Goal: Check status: Check status

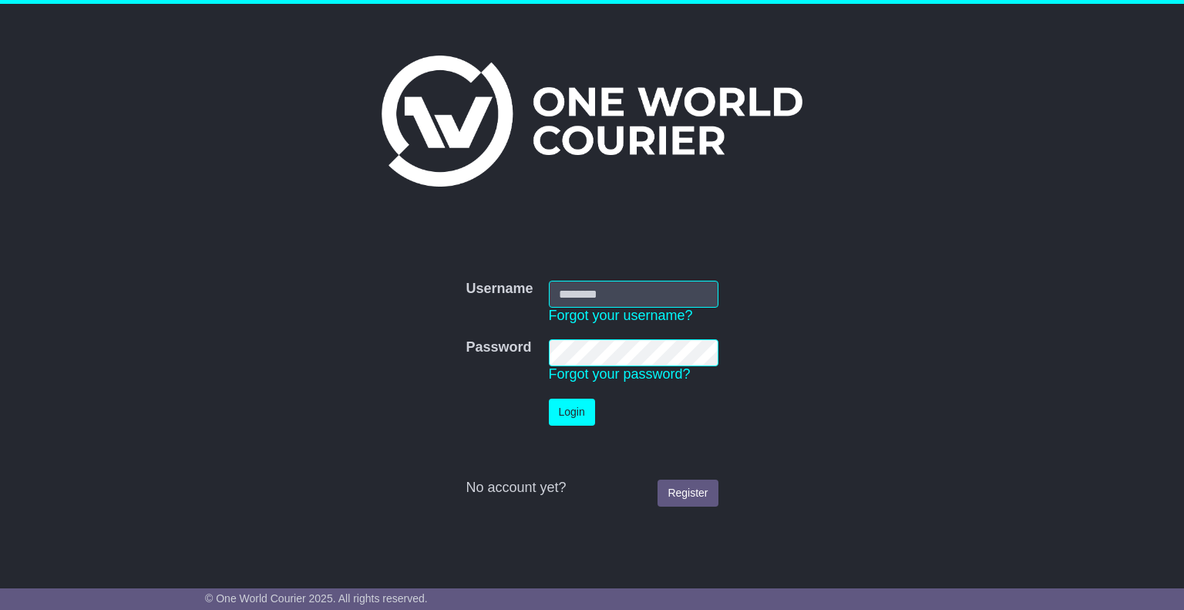
type input "*******"
click at [583, 406] on button "Login" at bounding box center [572, 412] width 46 height 27
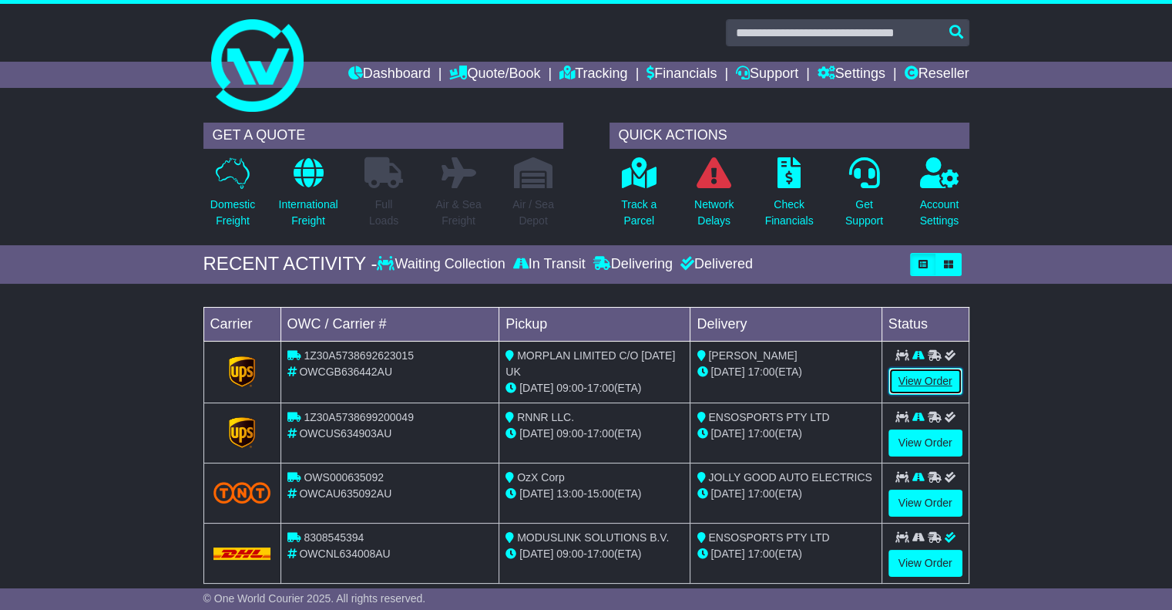
click at [923, 385] on link "View Order" at bounding box center [926, 381] width 74 height 27
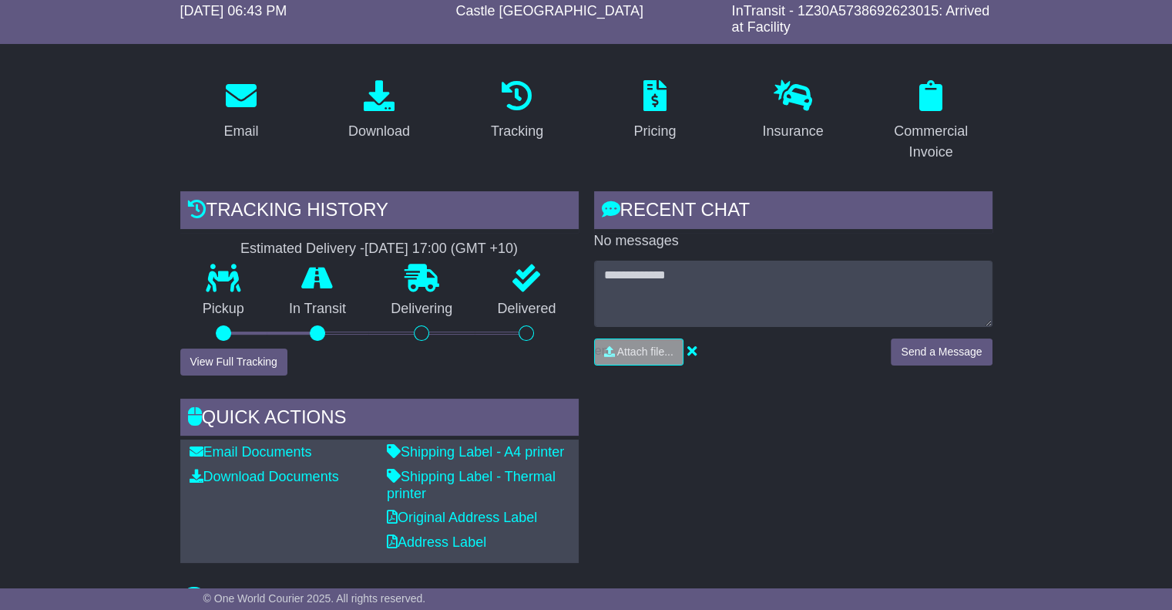
scroll to position [231, 0]
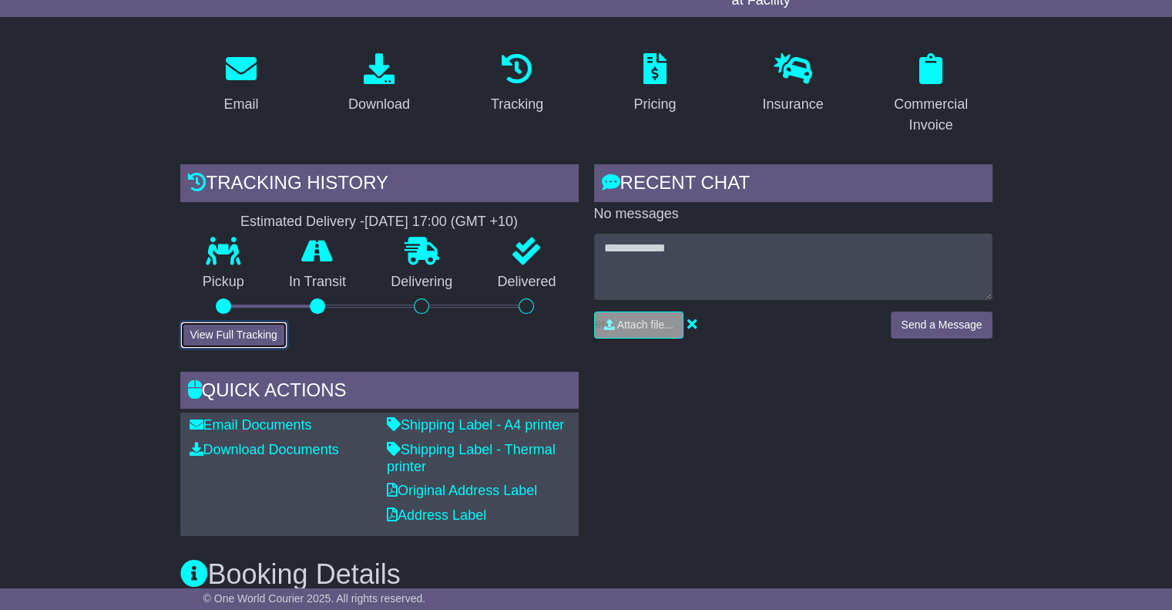
click at [247, 334] on button "View Full Tracking" at bounding box center [233, 334] width 107 height 27
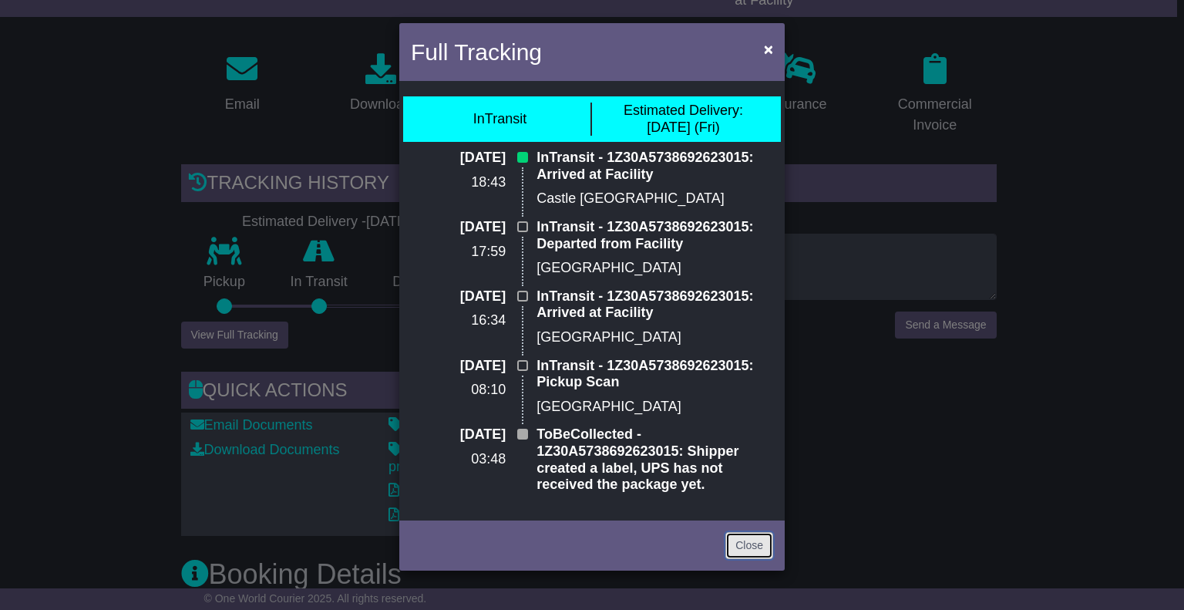
click at [739, 548] on link "Close" at bounding box center [749, 545] width 48 height 27
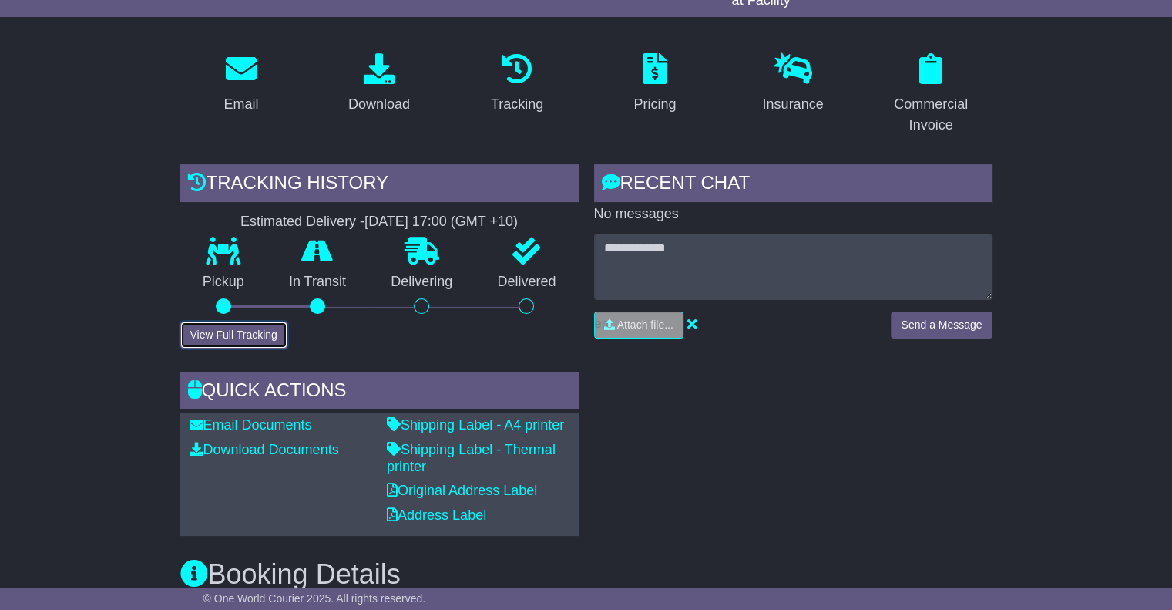
click at [257, 332] on button "View Full Tracking" at bounding box center [233, 334] width 107 height 27
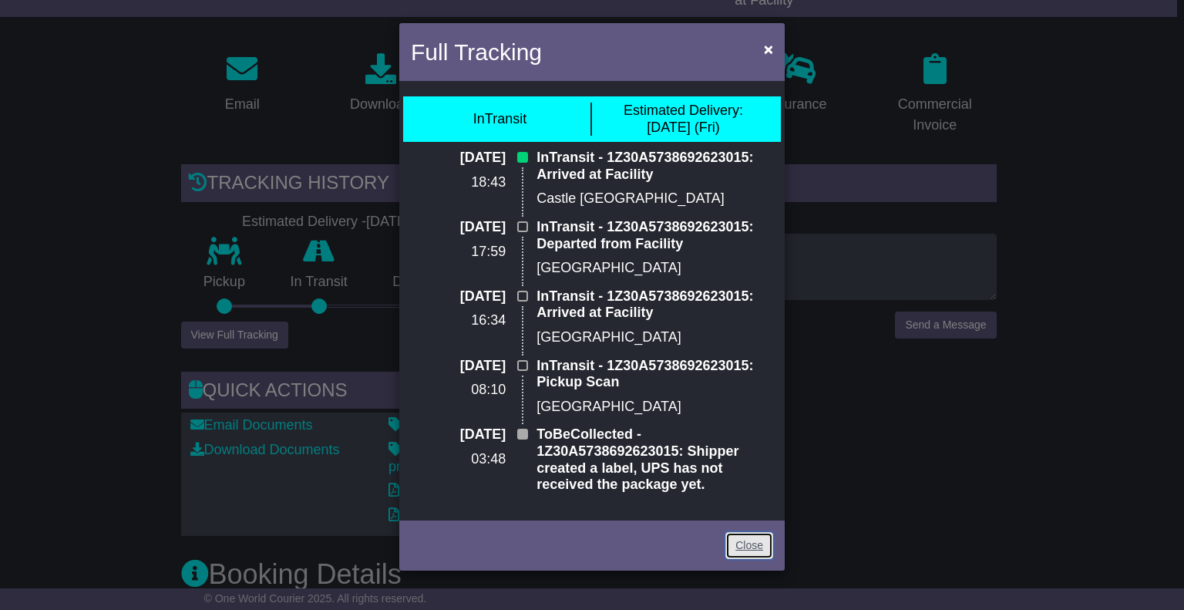
click at [762, 545] on link "Close" at bounding box center [749, 545] width 48 height 27
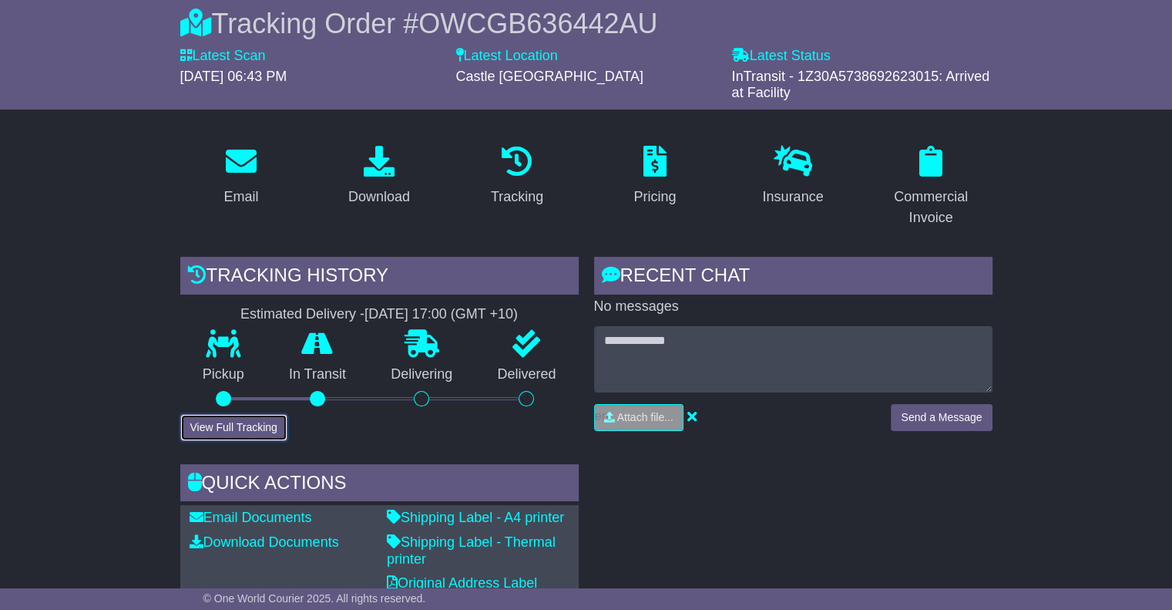
scroll to position [0, 0]
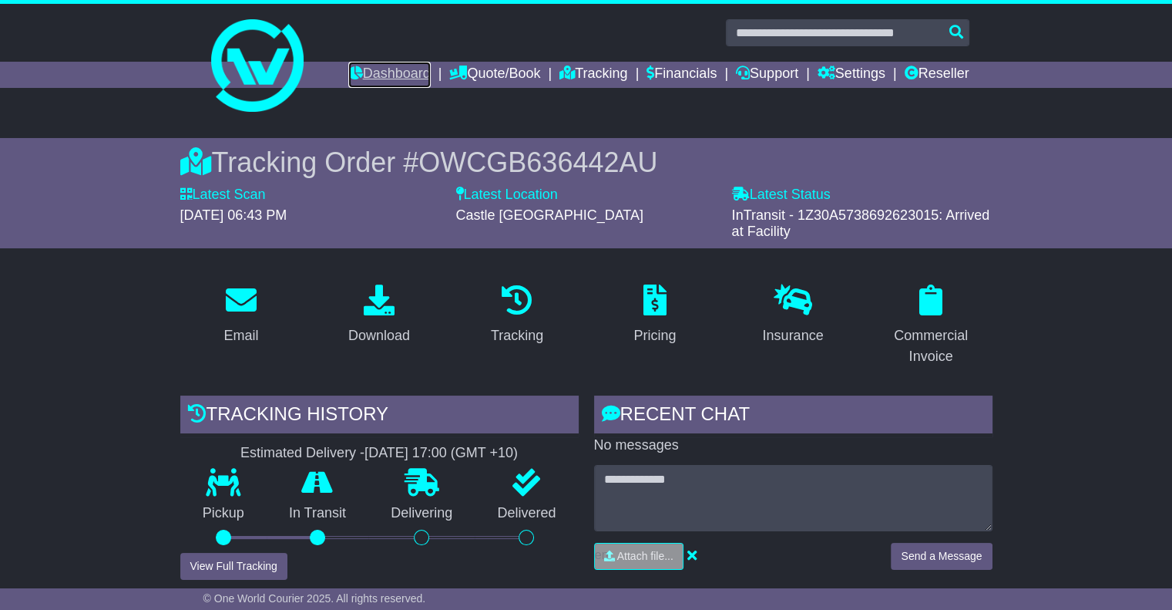
click at [348, 67] on link "Dashboard" at bounding box center [389, 75] width 82 height 26
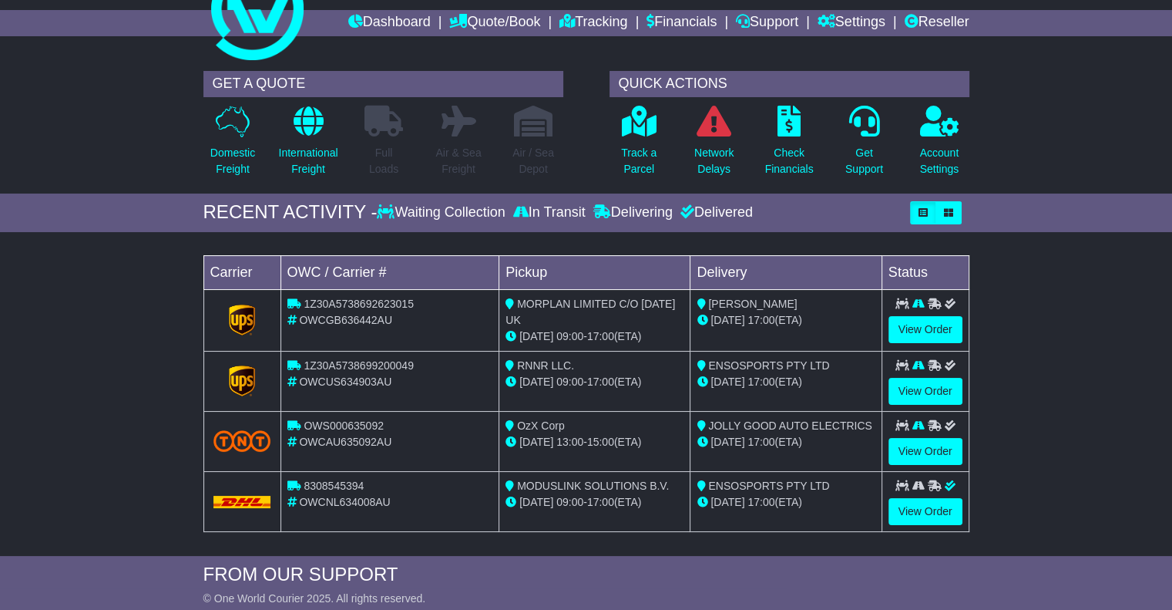
scroll to position [77, 0]
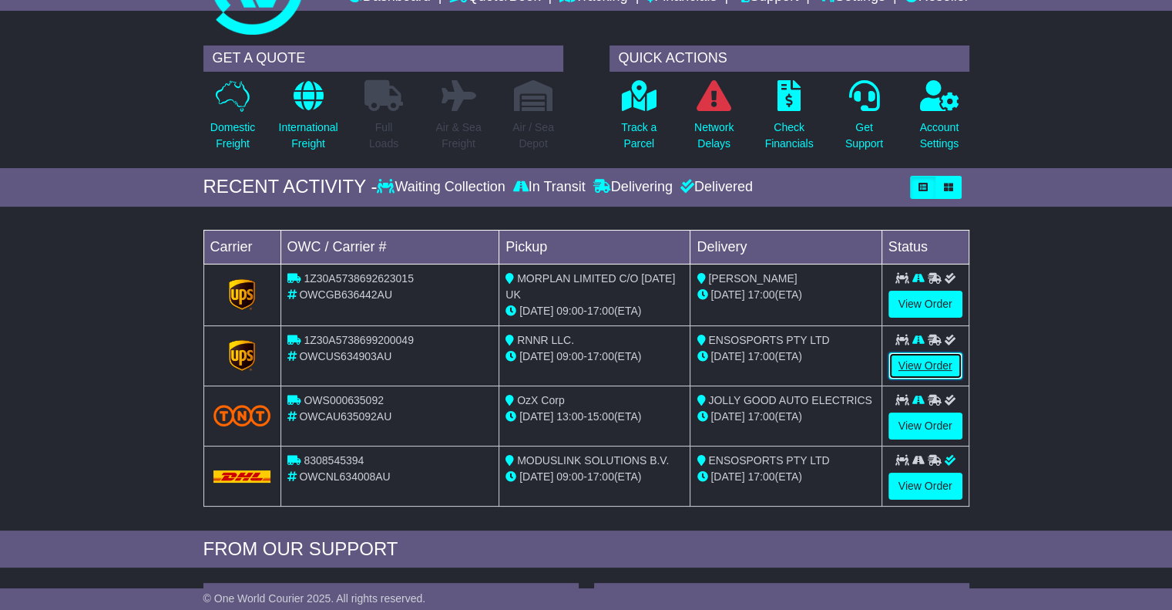
click at [915, 361] on link "View Order" at bounding box center [926, 365] width 74 height 27
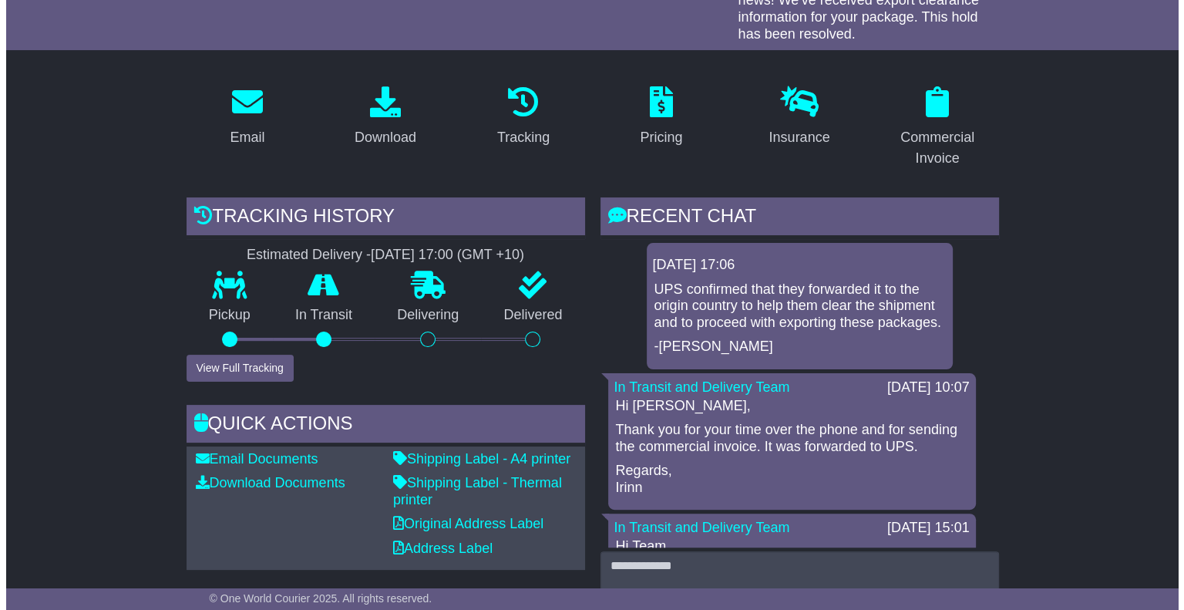
scroll to position [77, 0]
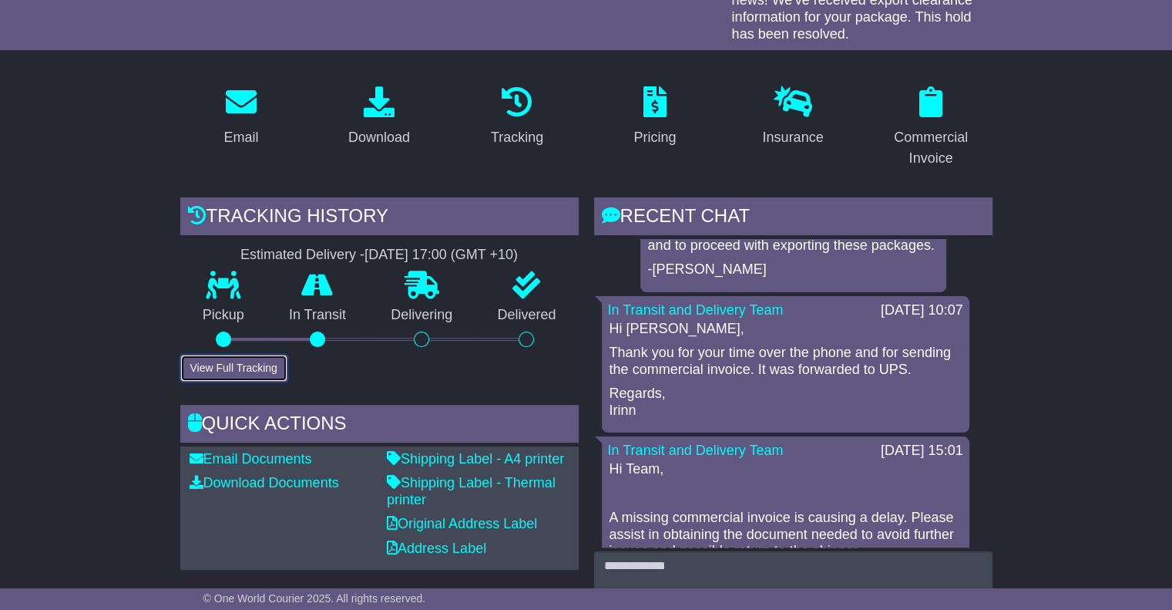
click at [264, 368] on button "View Full Tracking" at bounding box center [233, 368] width 107 height 27
